Goal: Find specific page/section: Find specific page/section

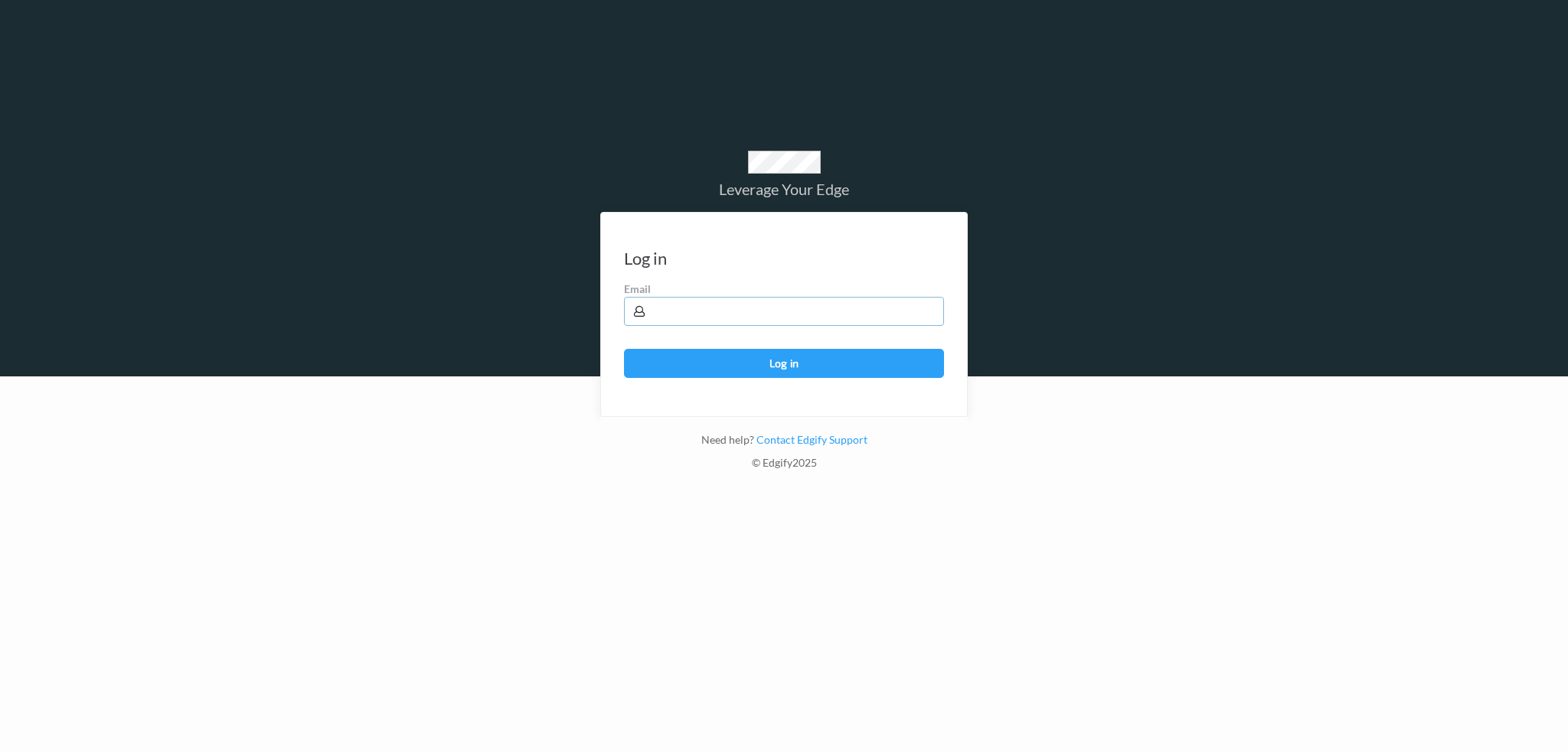
click at [703, 314] on input "text" at bounding box center [784, 311] width 320 height 29
type input "[PERSON_NAME][EMAIL_ADDRESS][PERSON_NAME][DOMAIN_NAME]"
click at [624, 349] on button "Log in" at bounding box center [784, 363] width 320 height 29
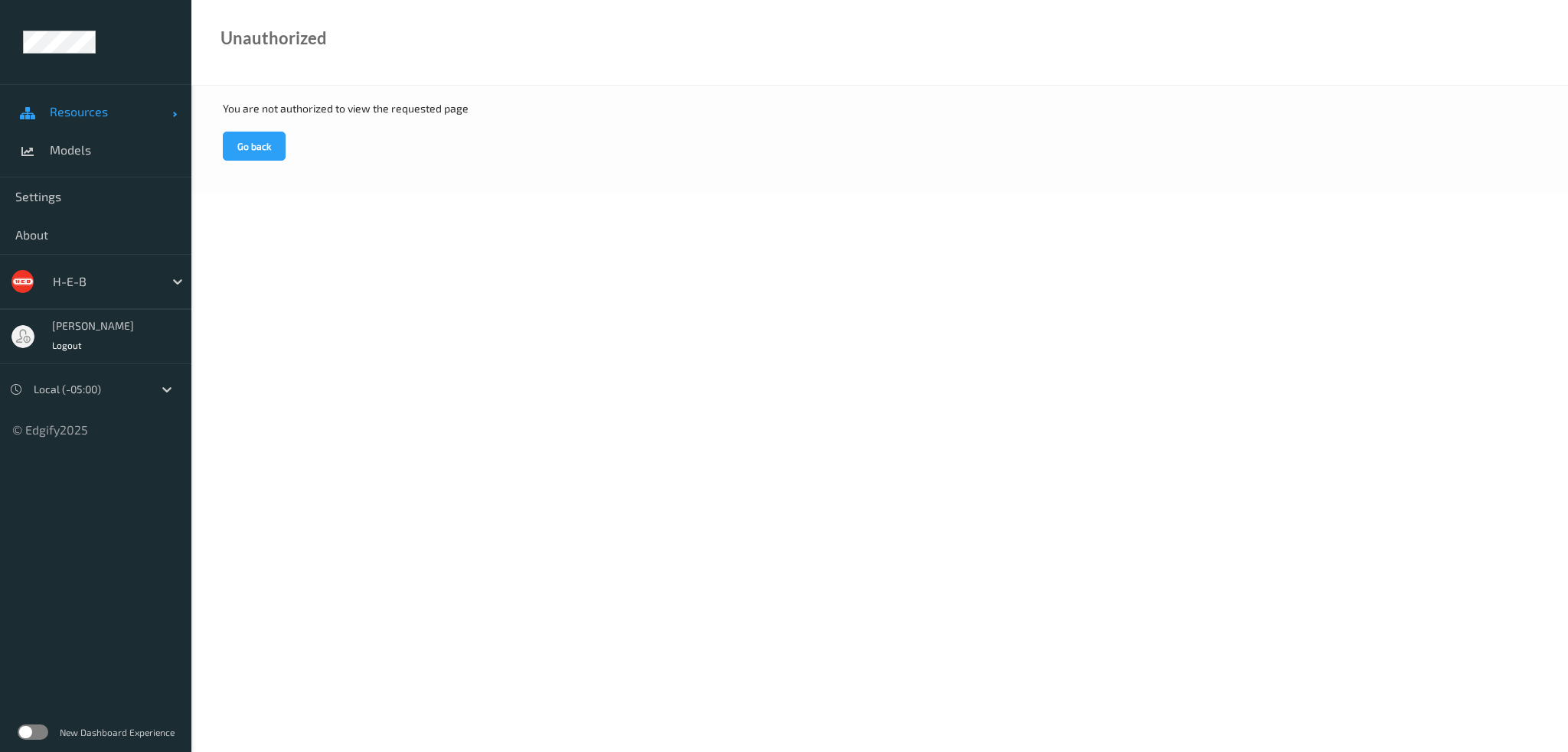
click at [71, 101] on link "Resources" at bounding box center [96, 111] width 191 height 38
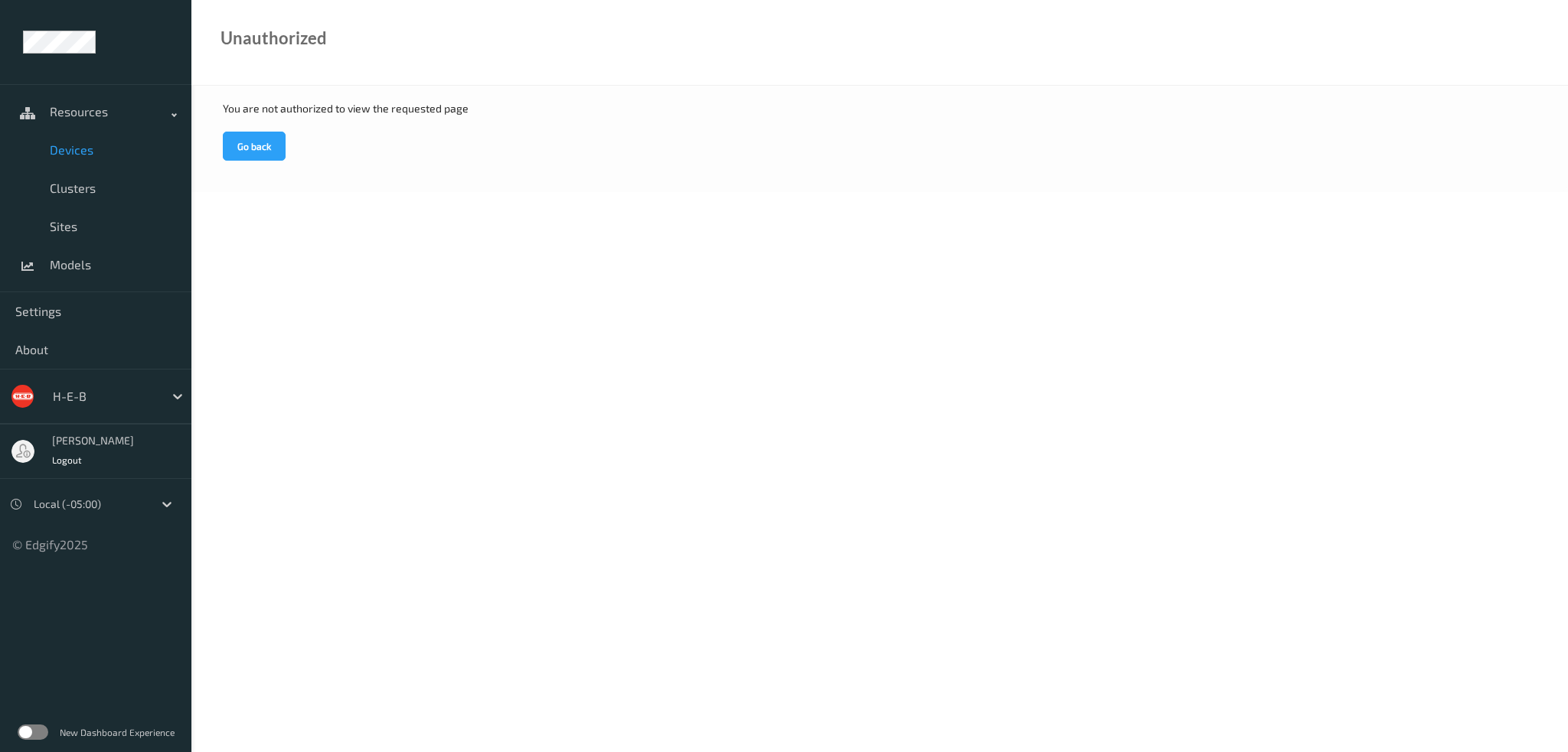
click at [77, 153] on span "Devices" at bounding box center [113, 149] width 127 height 15
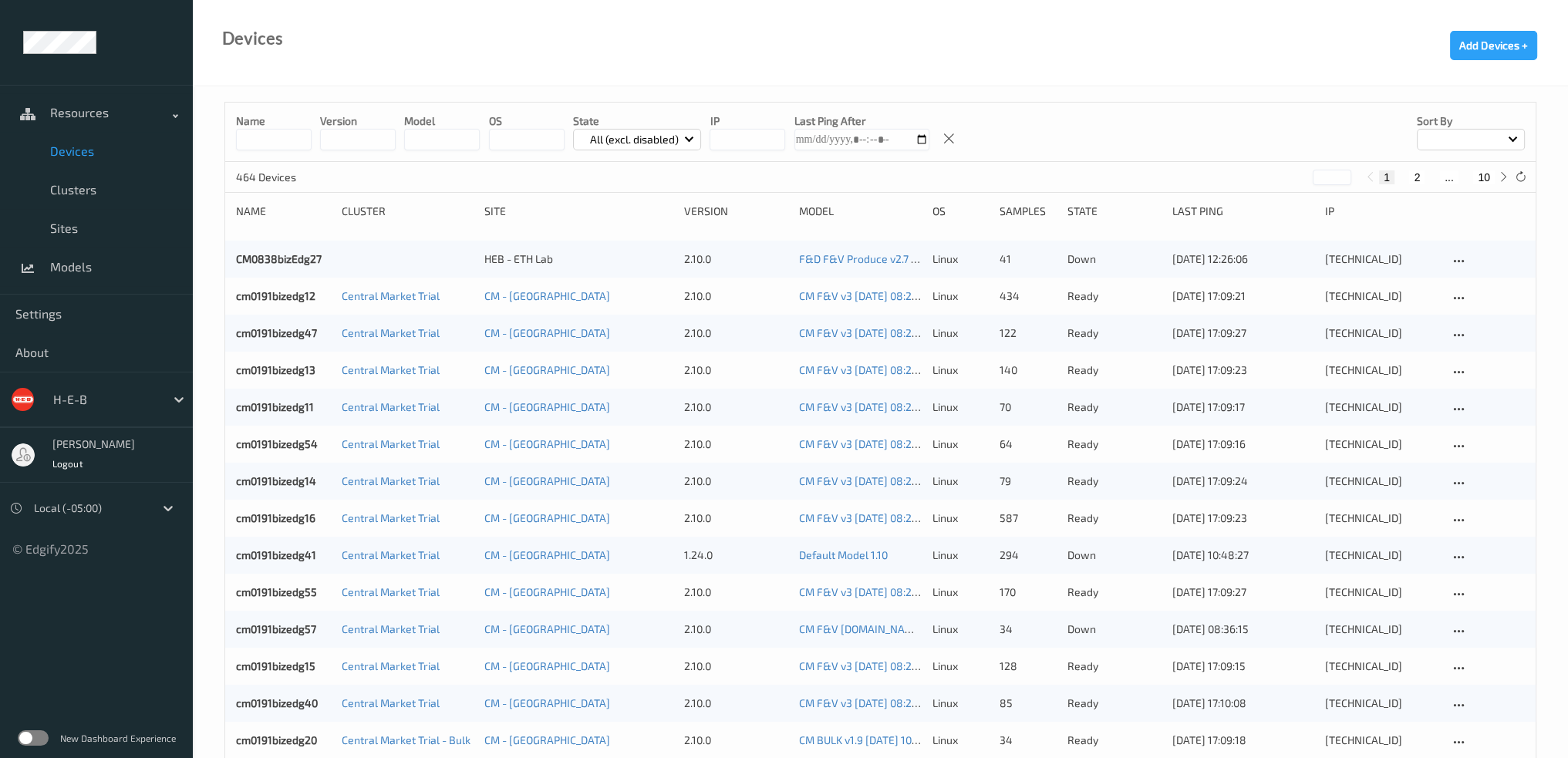
click at [278, 141] on input at bounding box center [273, 139] width 76 height 22
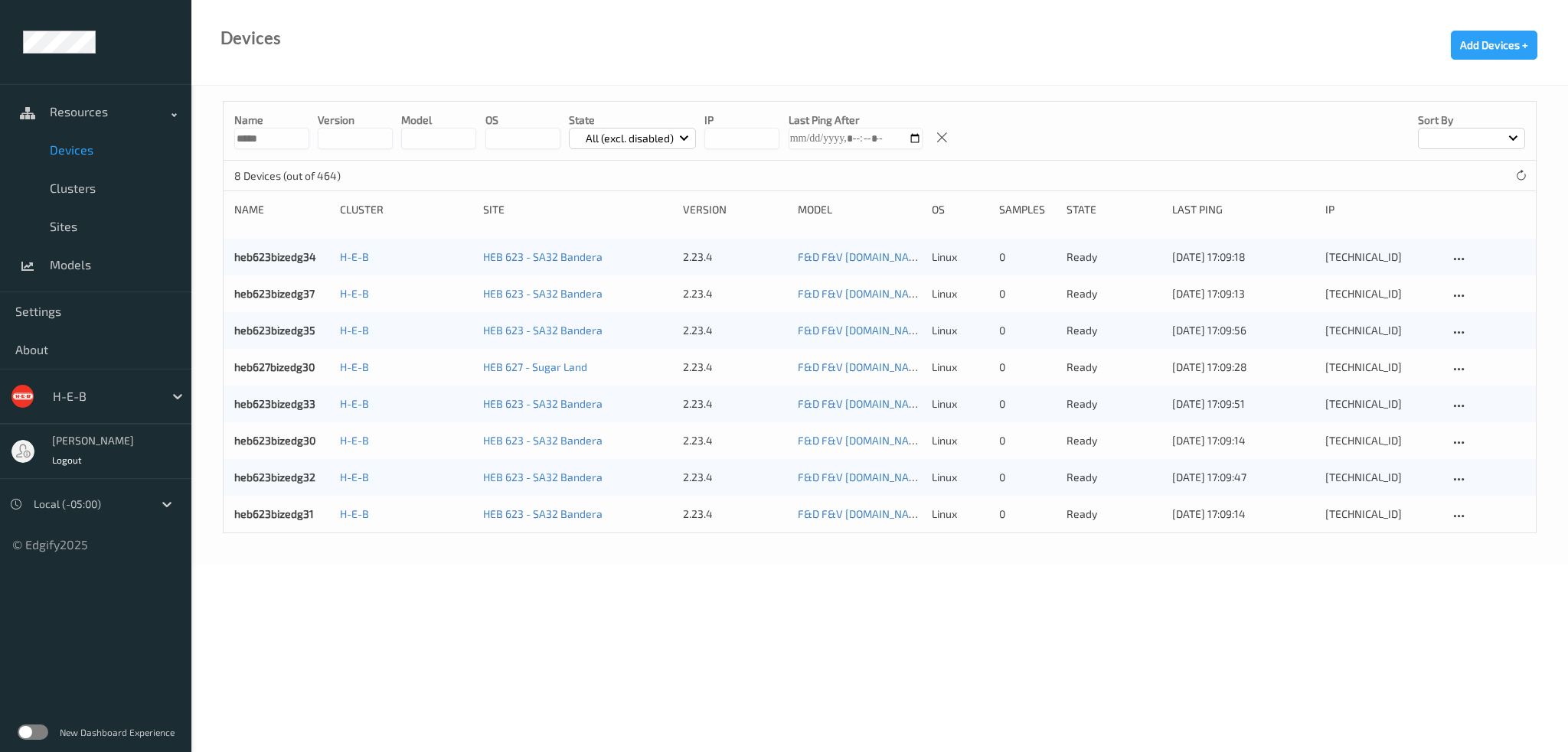
click at [271, 137] on input "*****" at bounding box center [271, 138] width 75 height 21
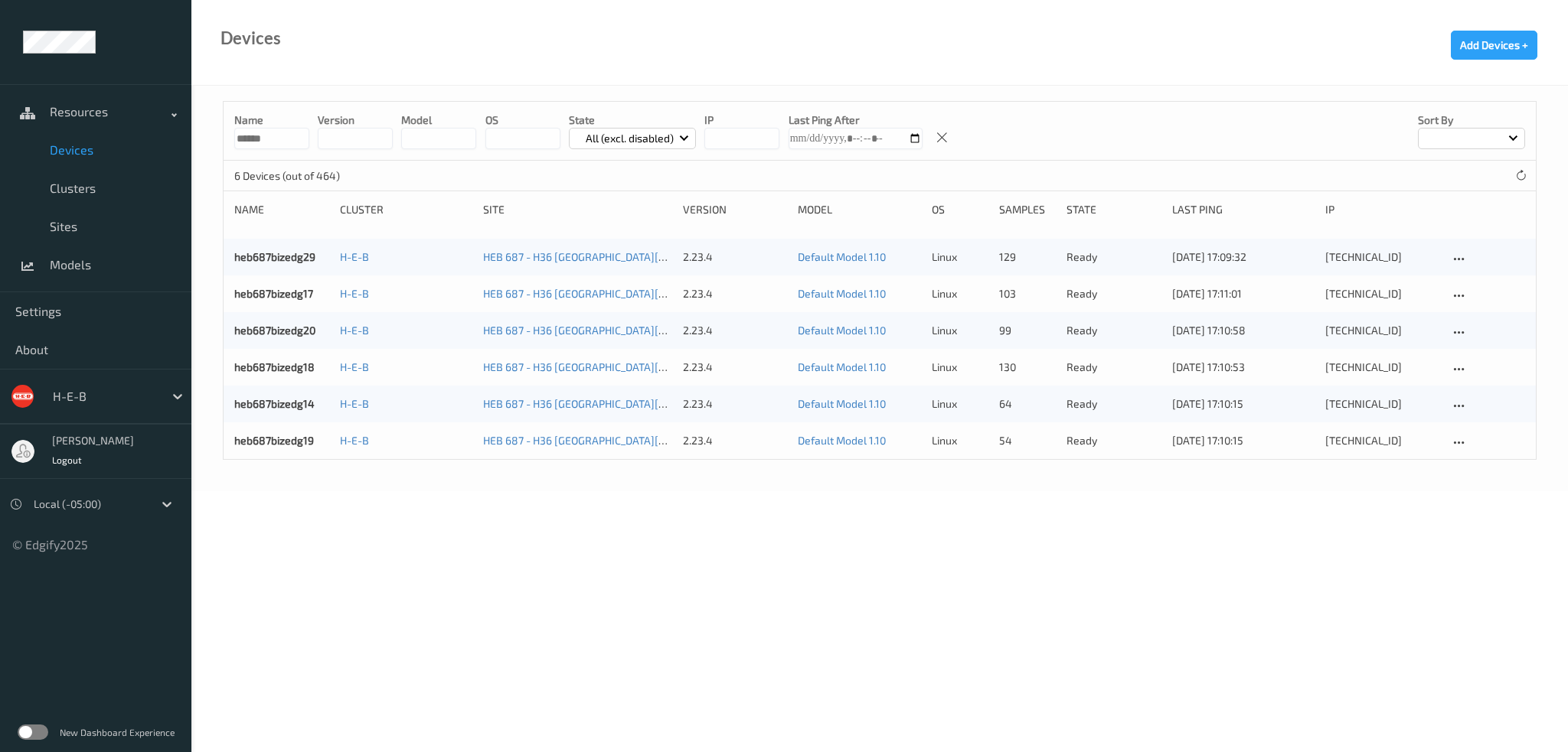
type input "******"
click at [261, 258] on link "heb687bizedg29" at bounding box center [275, 256] width 81 height 13
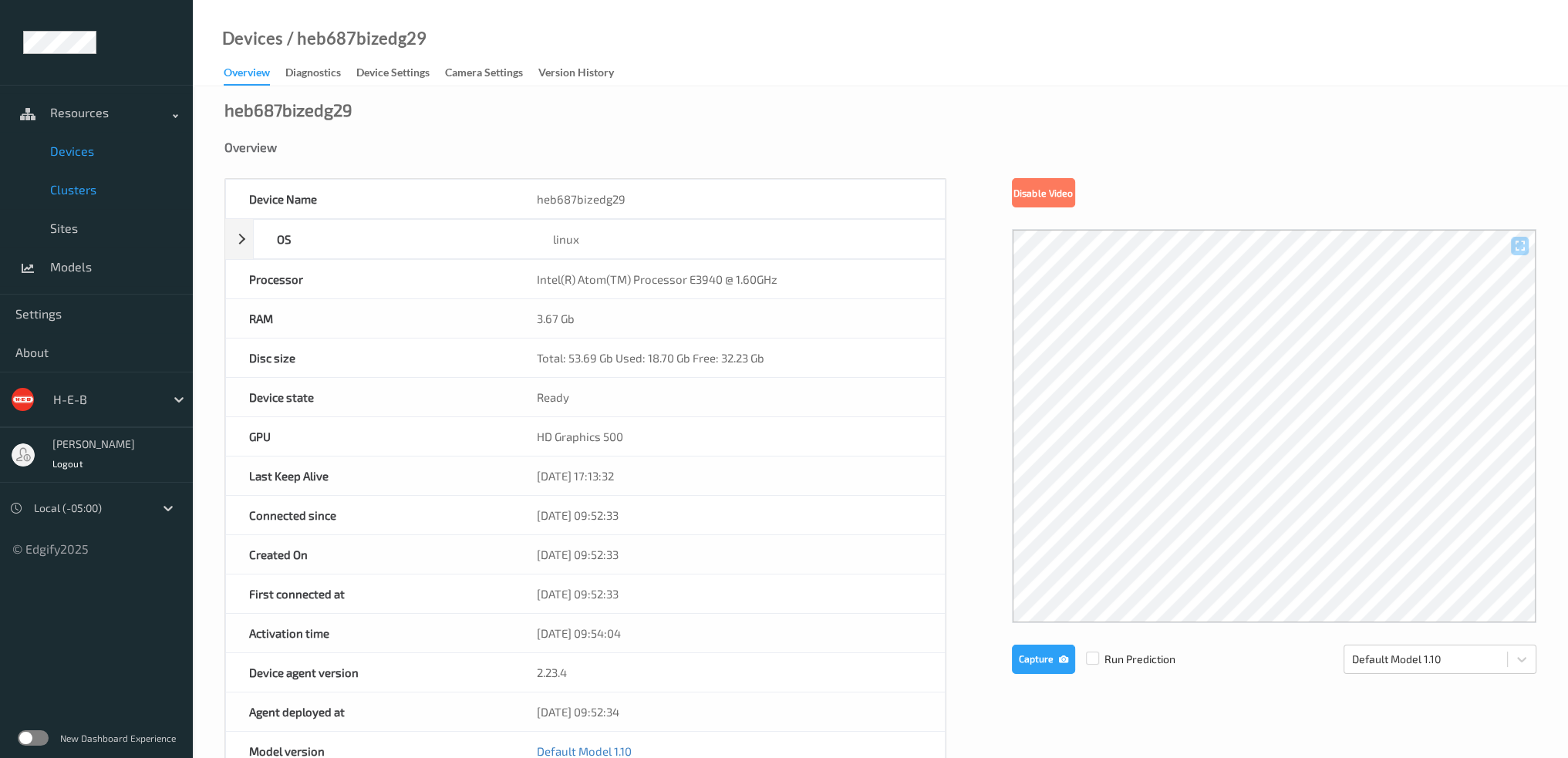
click at [88, 186] on span "Clusters" at bounding box center [114, 189] width 128 height 15
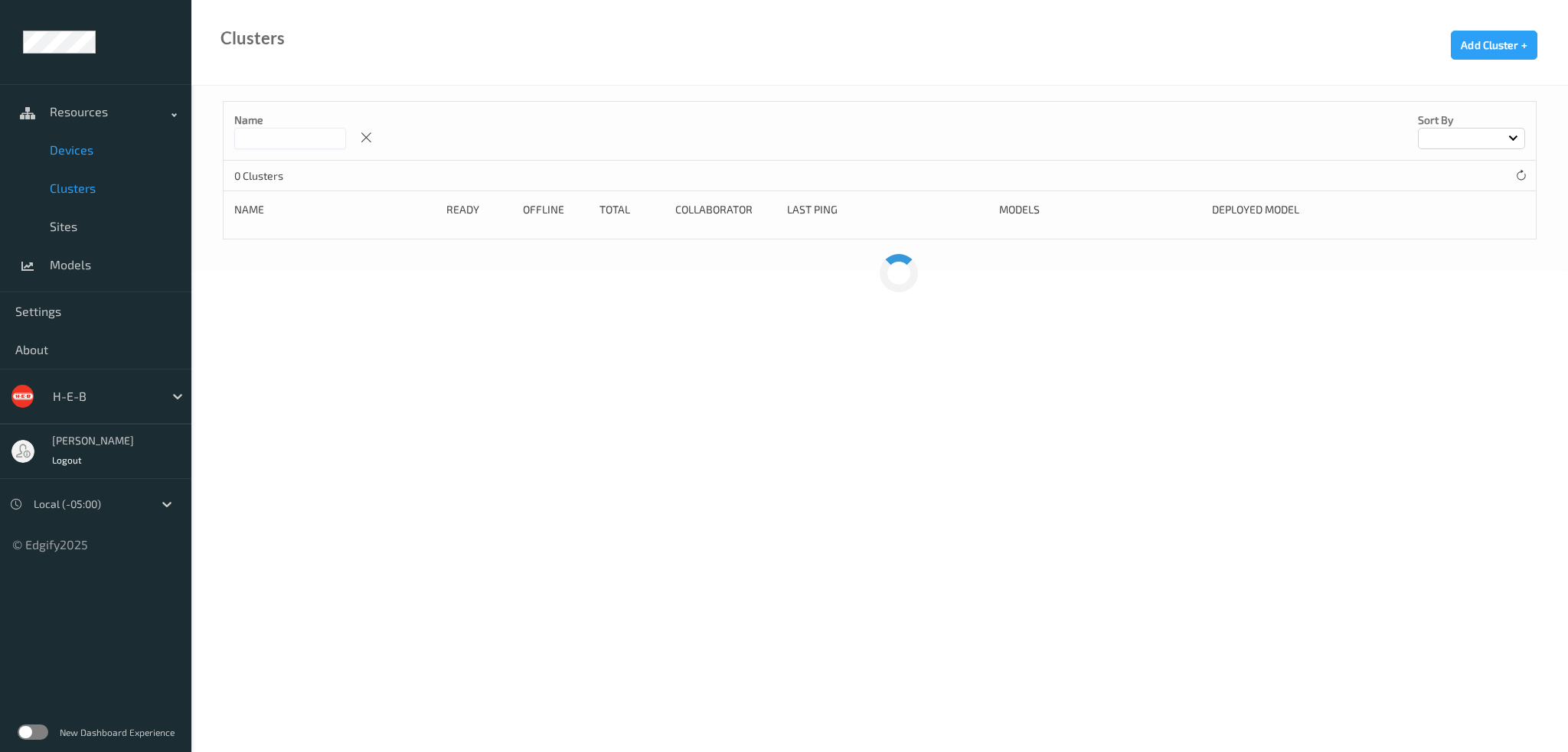
click at [84, 153] on span "Devices" at bounding box center [113, 149] width 127 height 15
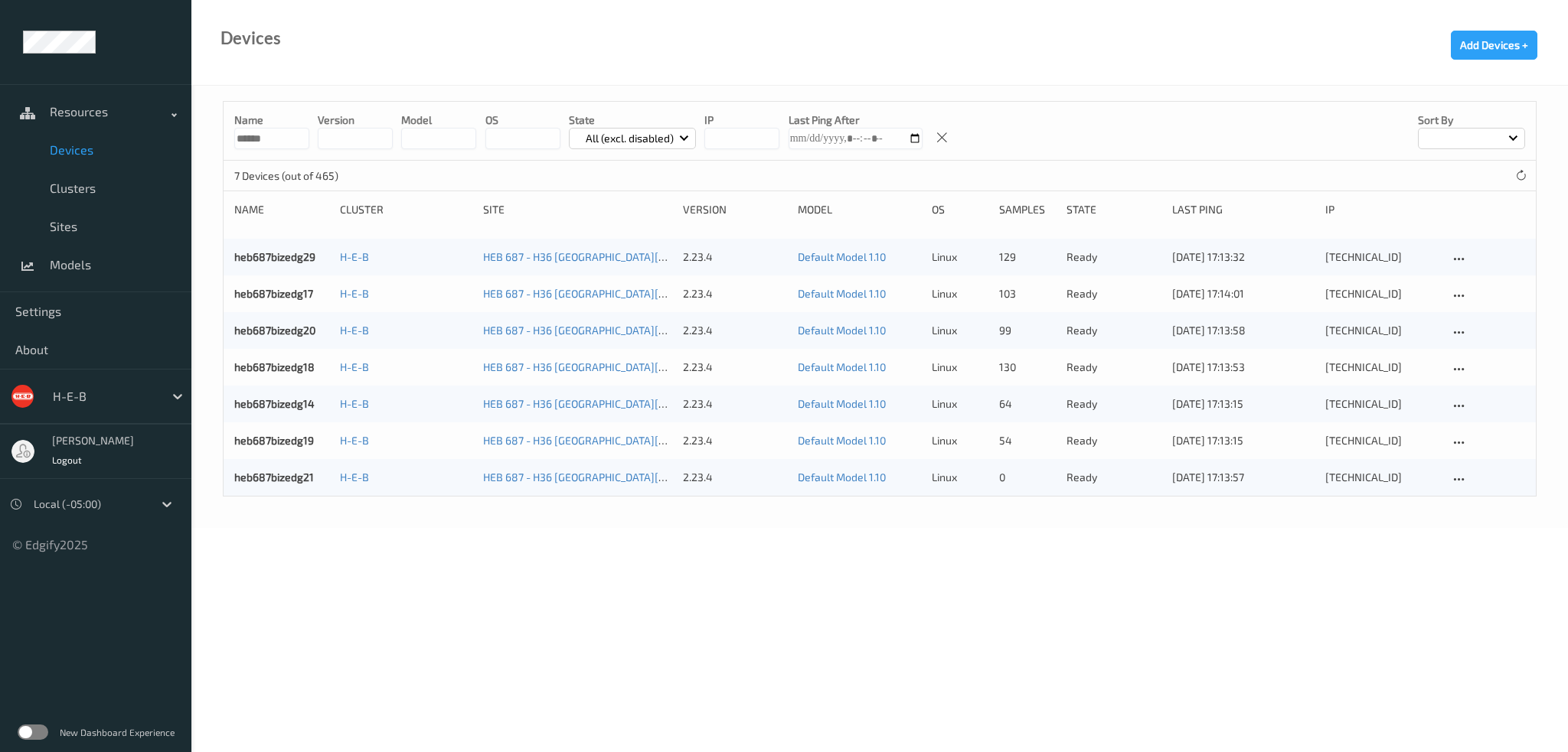
click at [525, 671] on body "Resources Devices Clusters Sites Models Settings About H-E-B [PERSON_NAME] Logo…" at bounding box center [784, 376] width 1568 height 752
